Goal: Transaction & Acquisition: Purchase product/service

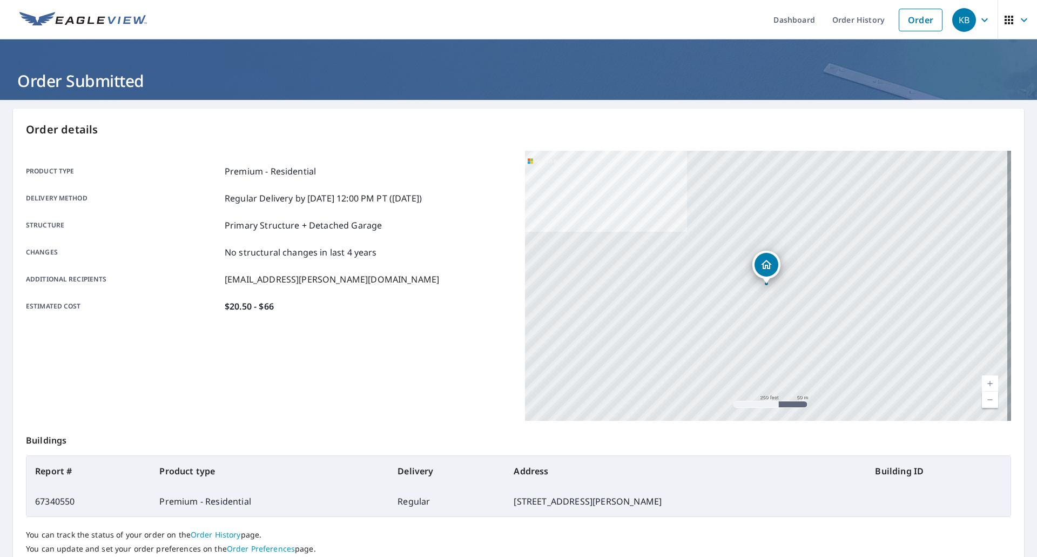
scroll to position [79, 0]
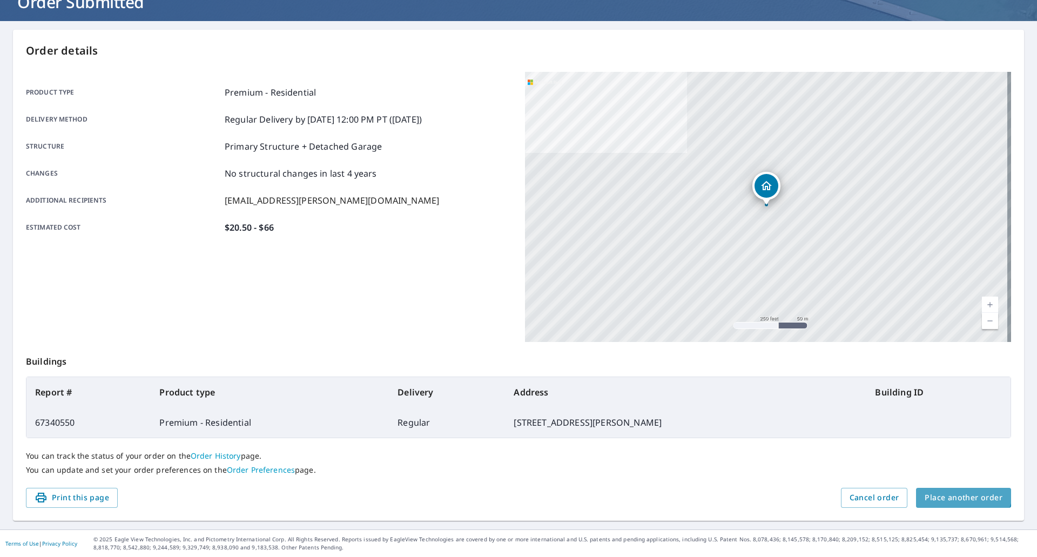
click at [957, 491] on button "Place another order" at bounding box center [963, 498] width 95 height 20
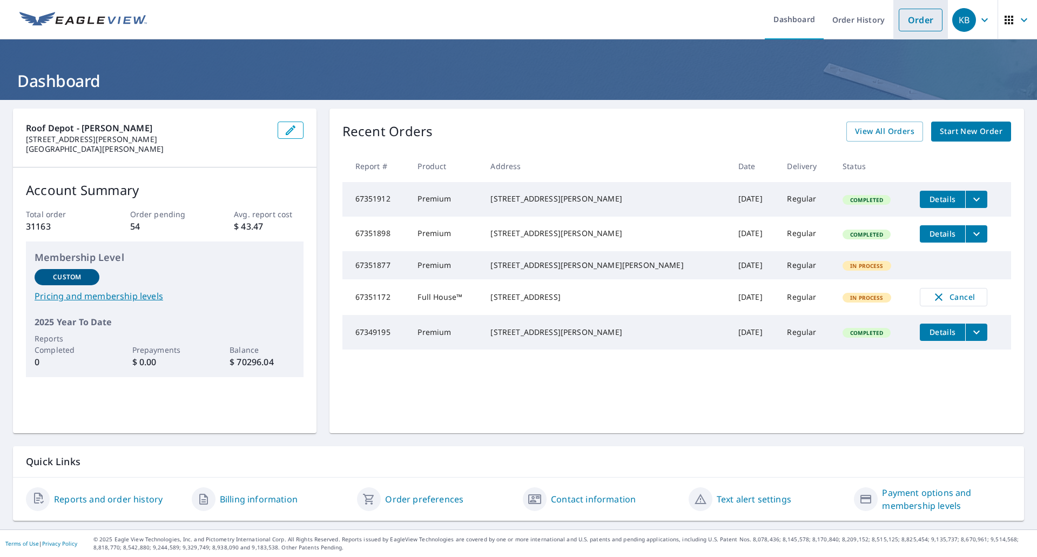
click at [914, 25] on link "Order" at bounding box center [921, 20] width 44 height 23
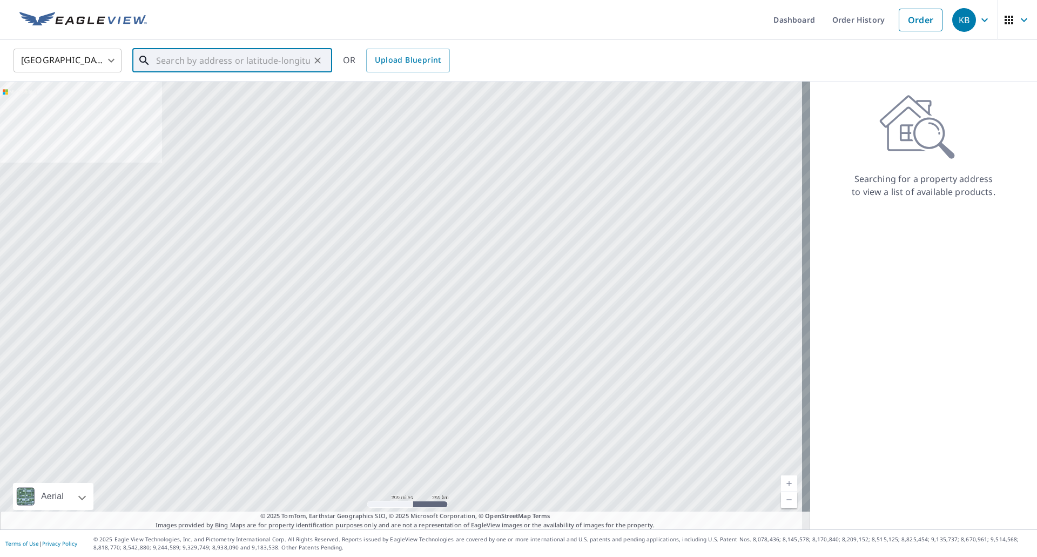
click at [211, 65] on input "text" at bounding box center [233, 60] width 154 height 30
paste input "449 St Ferdinand St"
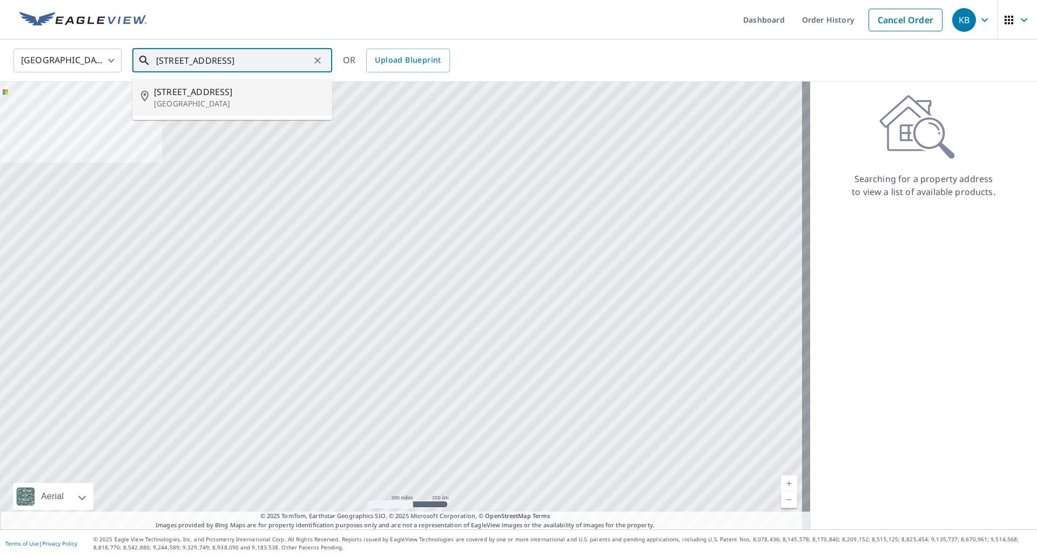
click at [202, 94] on span "449 Saint Ferdinand St" at bounding box center [239, 91] width 170 height 13
type input "449 Saint Ferdinand St Florissant, MO 63031"
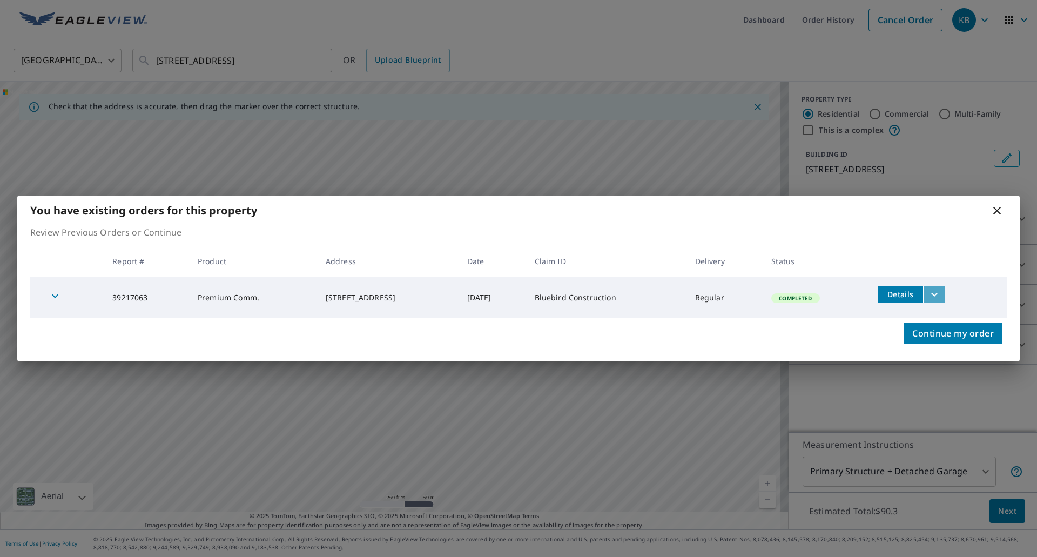
click at [941, 293] on icon "filesDropdownBtn-39217063" at bounding box center [934, 294] width 13 height 13
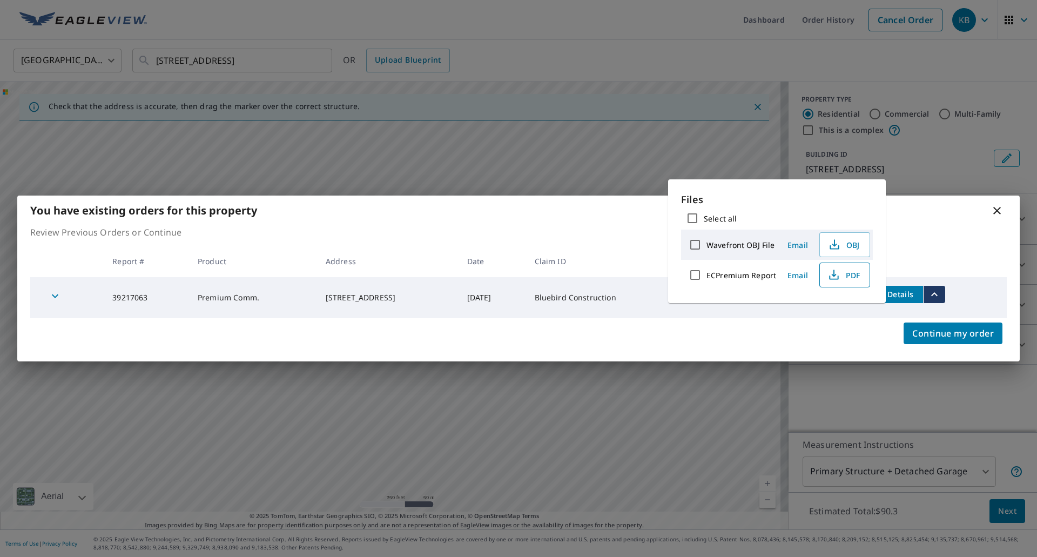
click at [863, 279] on button "PDF" at bounding box center [845, 275] width 51 height 25
click at [997, 211] on icon at bounding box center [997, 211] width 8 height 8
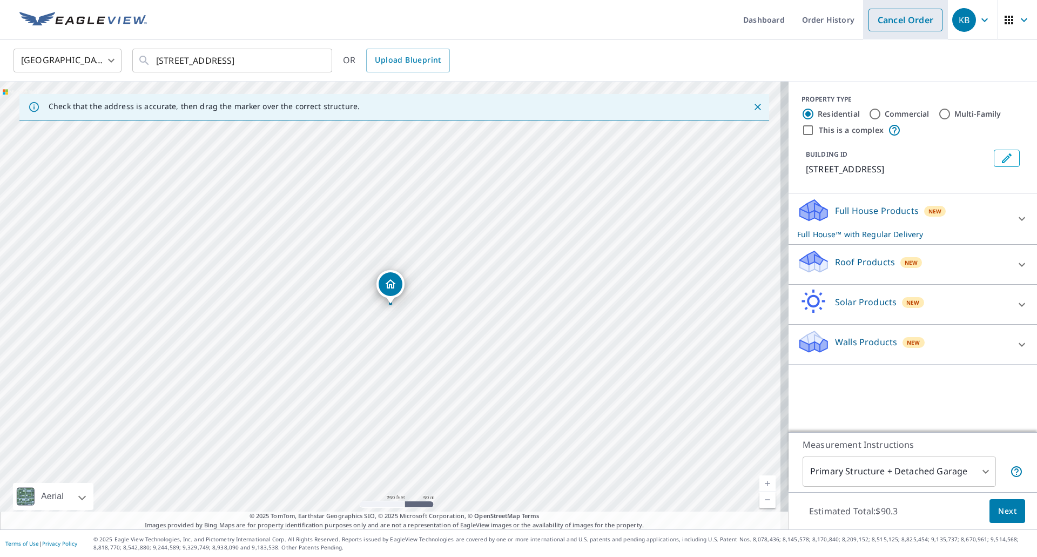
click at [884, 23] on link "Cancel Order" at bounding box center [906, 20] width 74 height 23
